Goal: Task Accomplishment & Management: Manage account settings

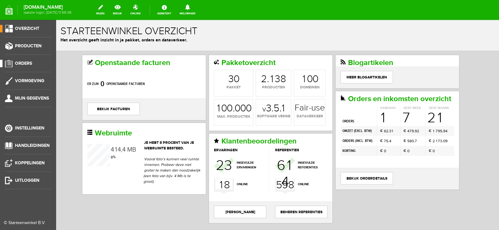
click at [19, 62] on span "Orders" at bounding box center [23, 63] width 17 height 5
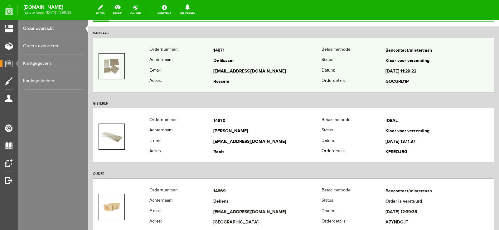
scroll to position [62, 0]
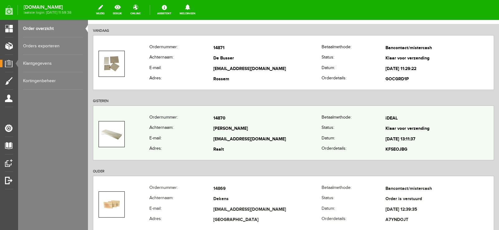
click at [282, 140] on td "[EMAIL_ADDRESS][DOMAIN_NAME]" at bounding box center [267, 139] width 108 height 11
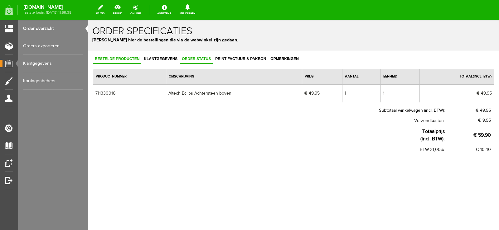
click at [193, 58] on span "Order status" at bounding box center [196, 59] width 33 height 4
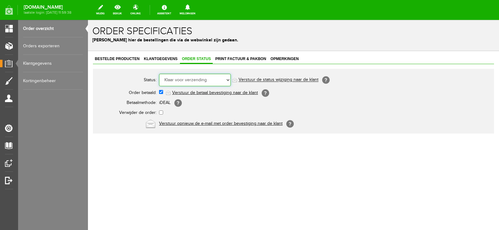
click at [227, 79] on select "Order niet afgerond Nieuw Order in behandeling Wacht op leverancier Wacht op be…" at bounding box center [195, 80] width 72 height 12
click at [159, 74] on select "Order niet afgerond Nieuw Order in behandeling Wacht op leverancier Wacht op be…" at bounding box center [195, 80] width 72 height 12
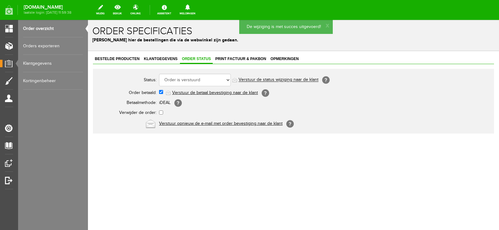
click at [292, 79] on link "Verstuur de status wijziging naar de klant" at bounding box center [278, 80] width 80 height 5
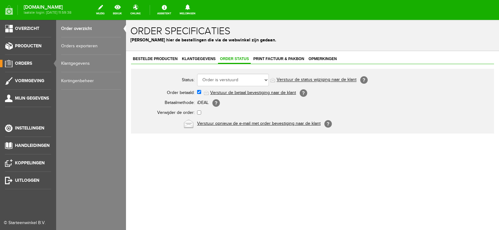
click at [30, 61] on span "Orders" at bounding box center [23, 63] width 17 height 5
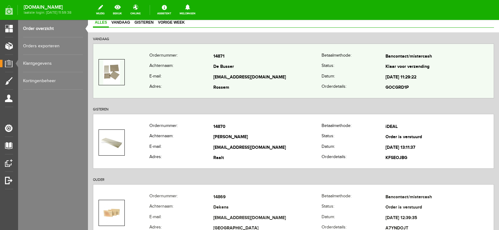
scroll to position [62, 0]
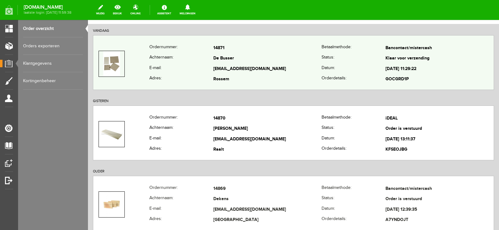
click at [281, 60] on td "De Busser" at bounding box center [267, 59] width 108 height 11
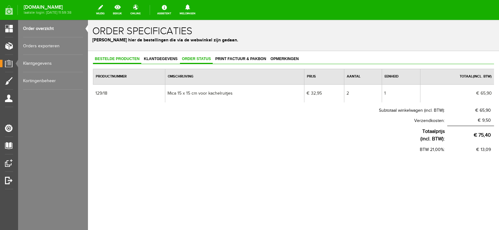
click at [197, 60] on span "Order status" at bounding box center [196, 59] width 33 height 4
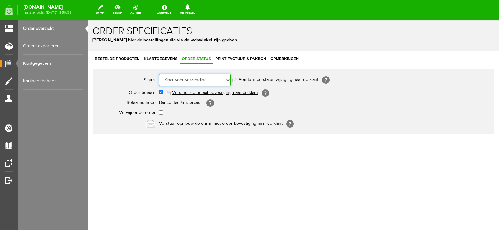
click at [228, 80] on select "Order niet afgerond Nieuw Order in behandeling Wacht op leverancier Wacht op be…" at bounding box center [195, 80] width 72 height 12
select select "5"
click at [159, 74] on select "Order niet afgerond Nieuw Order in behandeling Wacht op leverancier Wacht op be…" at bounding box center [195, 80] width 72 height 12
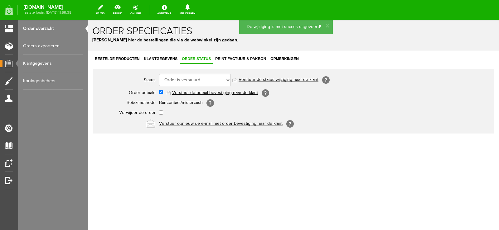
click at [295, 80] on link "Verstuur de status wijziging naar de klant" at bounding box center [278, 80] width 80 height 5
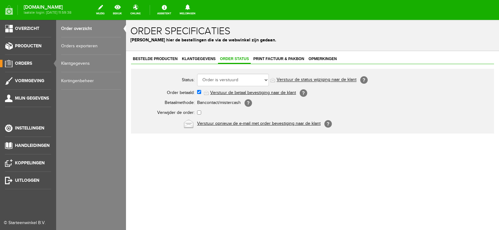
click at [21, 61] on span "Orders" at bounding box center [23, 63] width 17 height 5
